Goal: Browse casually: Explore the website without a specific task or goal

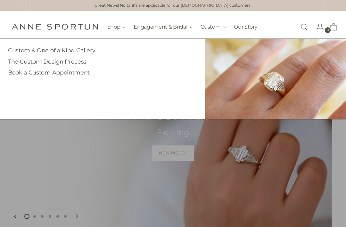
click at [21, 51] on link "Custom & One of a Kind Gallery" at bounding box center [51, 50] width 87 height 7
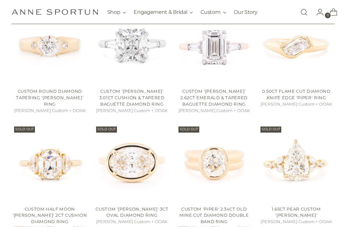
scroll to position [150, 0]
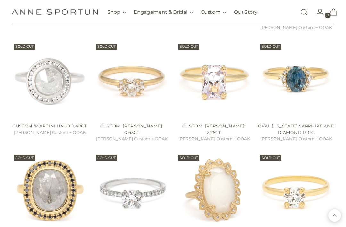
scroll to position [3115, 0]
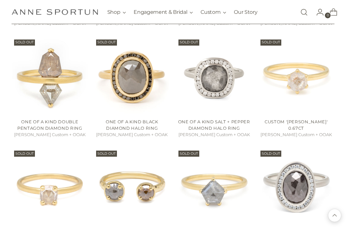
scroll to position [3575, 0]
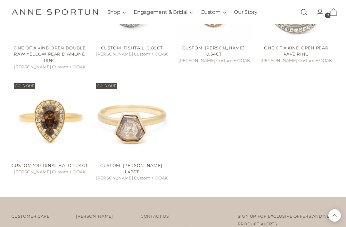
scroll to position [4760, 0]
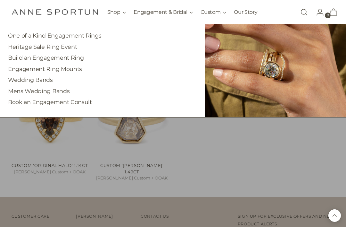
click at [49, 92] on link "Mens Wedding Bands" at bounding box center [39, 90] width 62 height 7
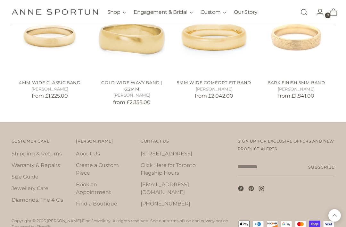
scroll to position [634, 0]
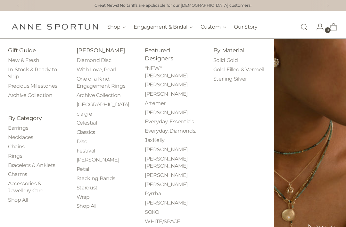
click at [10, 168] on link "Bracelets & Anklets" at bounding box center [31, 165] width 47 height 6
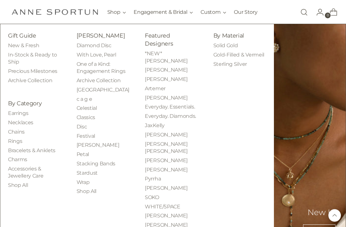
scroll to position [6283, 0]
click at [10, 125] on link "Necklaces" at bounding box center [20, 122] width 25 height 6
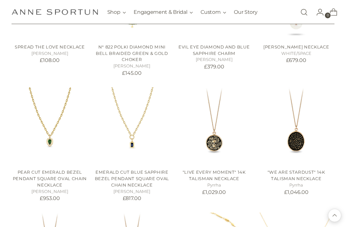
scroll to position [1398, 0]
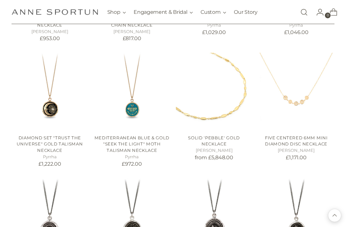
scroll to position [1560, 0]
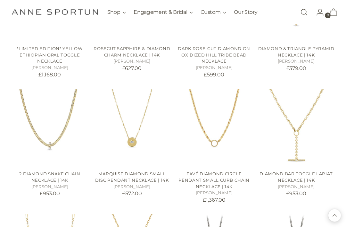
scroll to position [2998, 0]
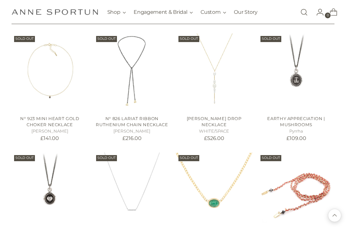
scroll to position [9211, 0]
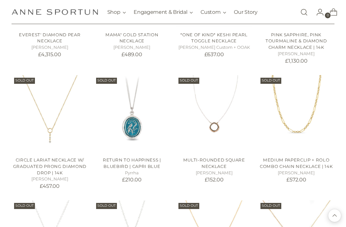
scroll to position [10025, 0]
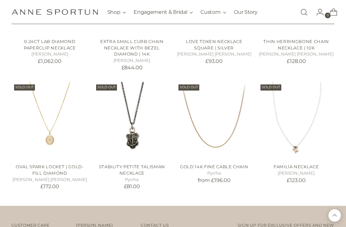
scroll to position [10758, 0]
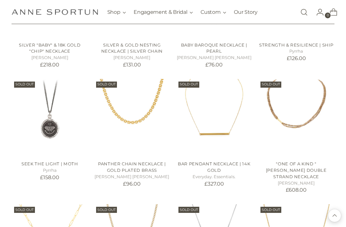
scroll to position [10503, 0]
